Goal: Task Accomplishment & Management: Complete application form

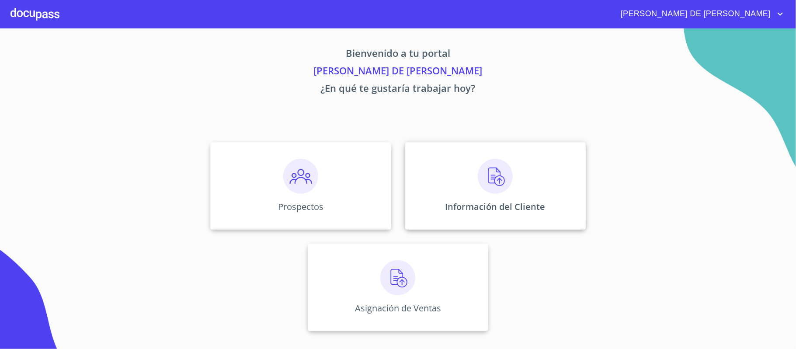
click at [516, 189] on div "Información del Cliente" at bounding box center [495, 185] width 181 height 87
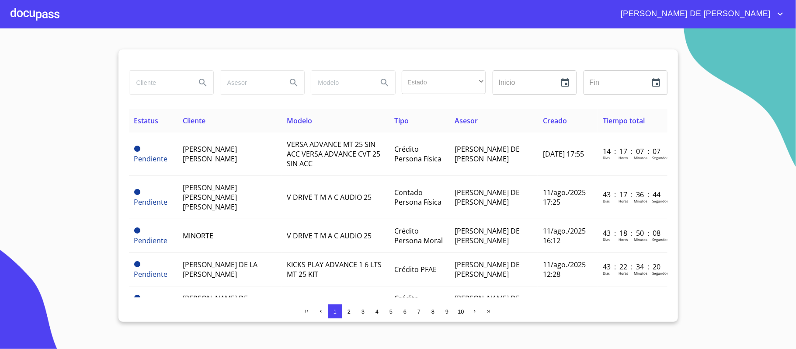
click at [156, 78] on input "search" at bounding box center [158, 83] width 59 height 24
type input "[PERSON_NAME]"
click at [201, 87] on icon "Search" at bounding box center [203, 82] width 10 height 10
click at [184, 81] on input "[PERSON_NAME]" at bounding box center [158, 83] width 59 height 24
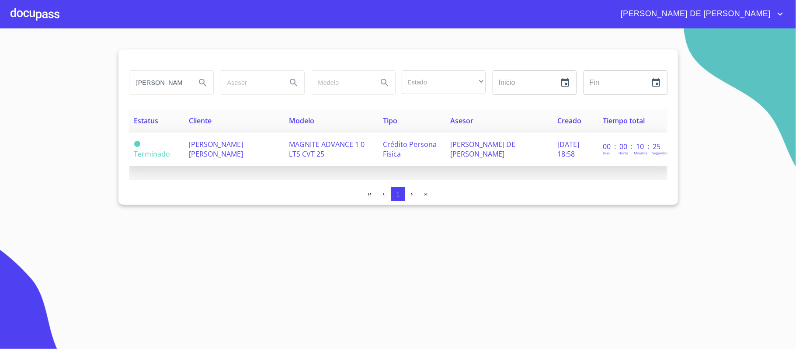
click at [307, 153] on span "MAGNITE ADVANCE 1 0 LTS CVT 25" at bounding box center [327, 148] width 76 height 19
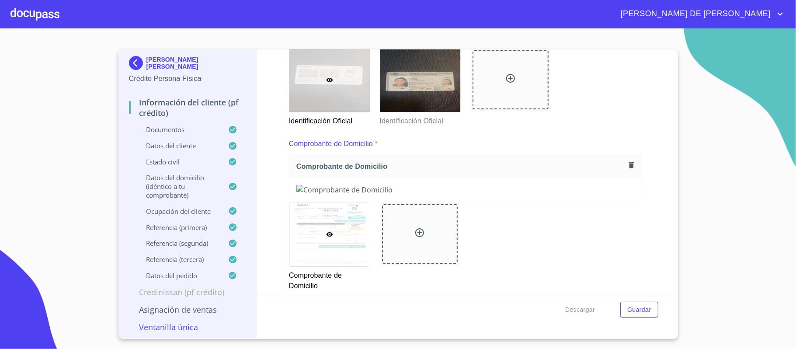
scroll to position [58, 0]
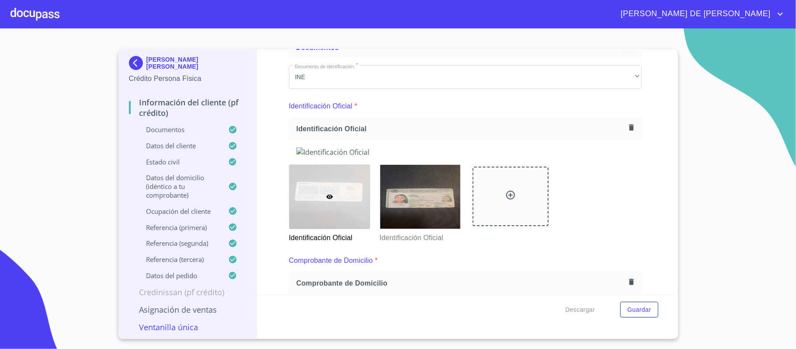
click at [627, 128] on icon "button" at bounding box center [631, 127] width 8 height 8
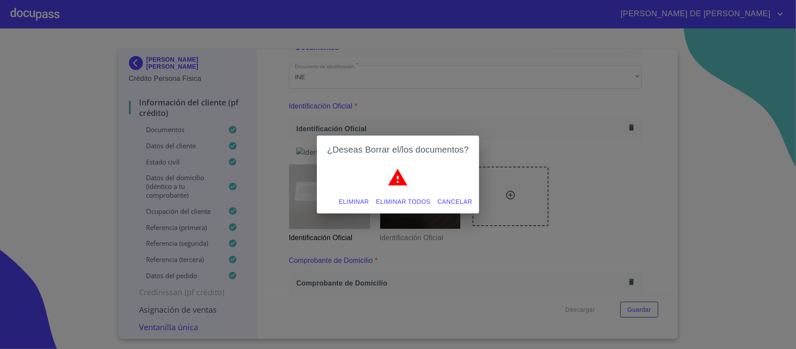
click at [403, 198] on span "Eliminar todos" at bounding box center [403, 201] width 55 height 11
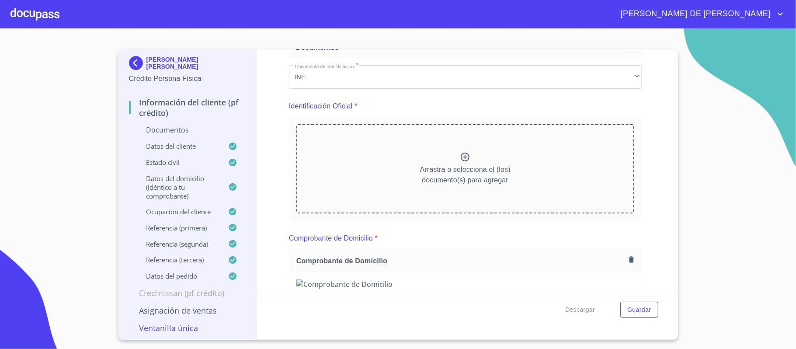
click at [462, 160] on icon at bounding box center [465, 157] width 10 height 10
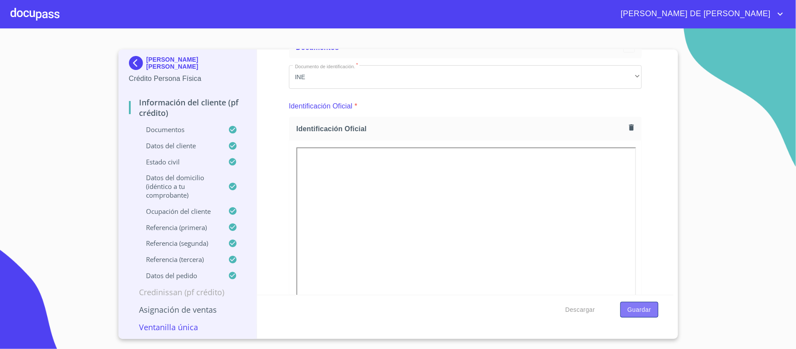
click at [635, 308] on span "Guardar" at bounding box center [639, 309] width 24 height 11
